Goal: Check status

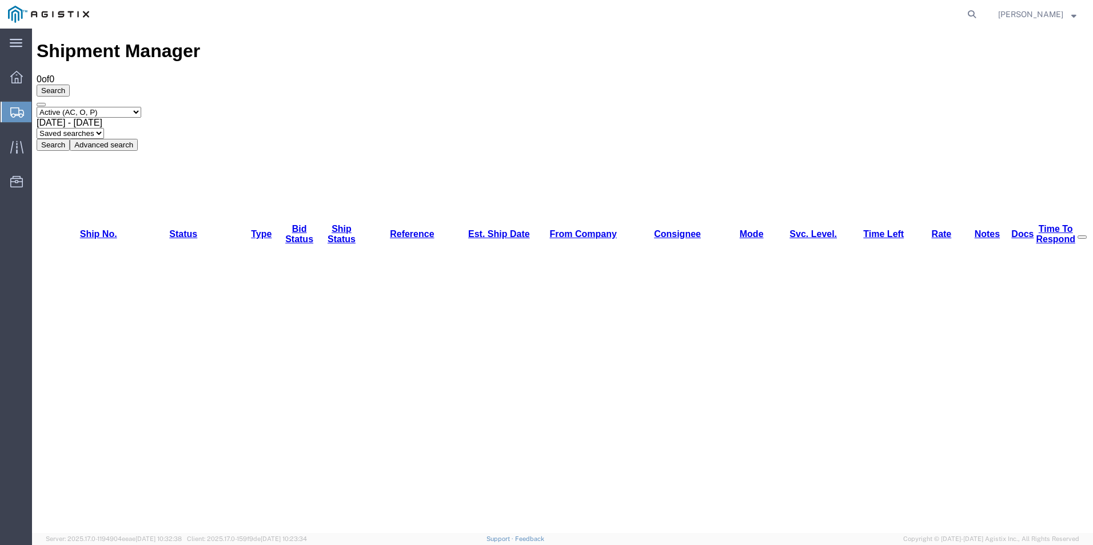
click at [22, 111] on icon at bounding box center [17, 112] width 14 height 10
